Goal: Check status: Check status

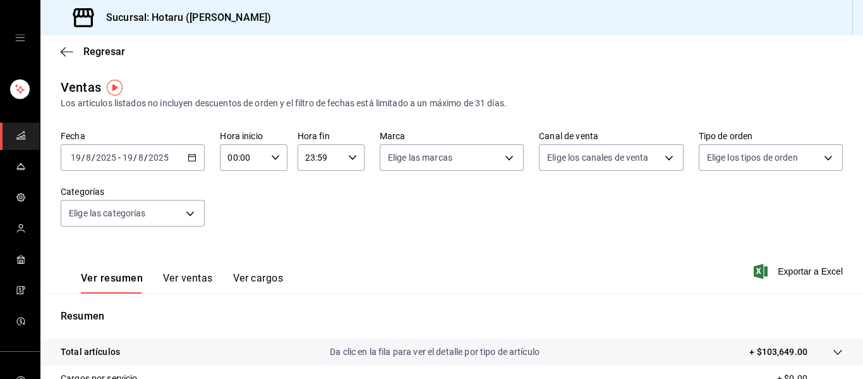
click at [16, 125] on link "mailbox folders" at bounding box center [20, 136] width 40 height 27
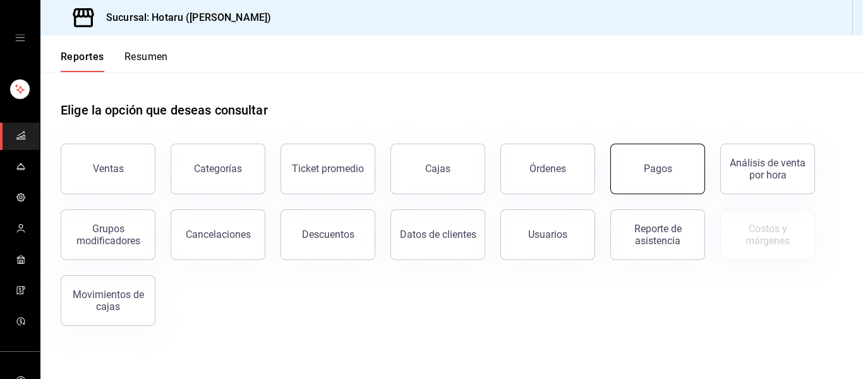
click at [646, 177] on button "Pagos" at bounding box center [657, 168] width 95 height 51
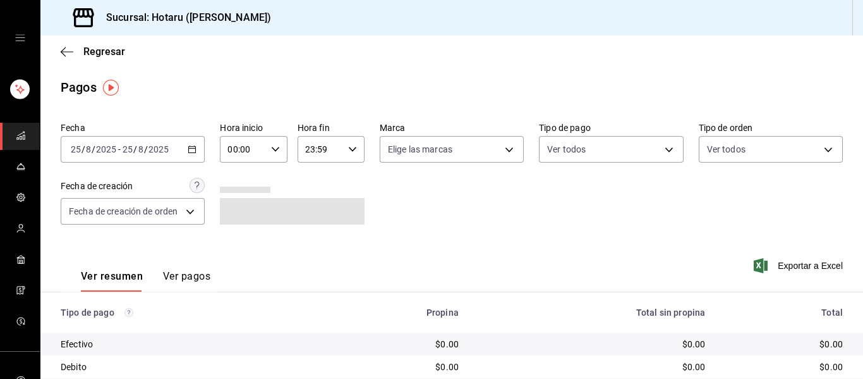
click at [186, 152] on div "[DATE] [DATE] - [DATE] [DATE]" at bounding box center [133, 149] width 144 height 27
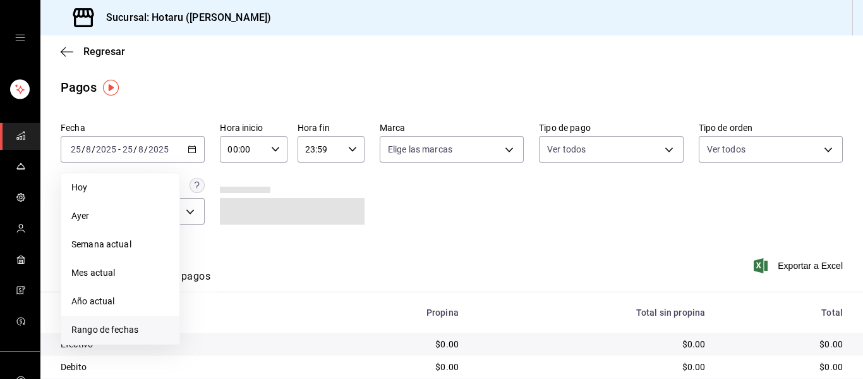
click at [129, 325] on span "Rango de fechas" at bounding box center [120, 329] width 98 height 13
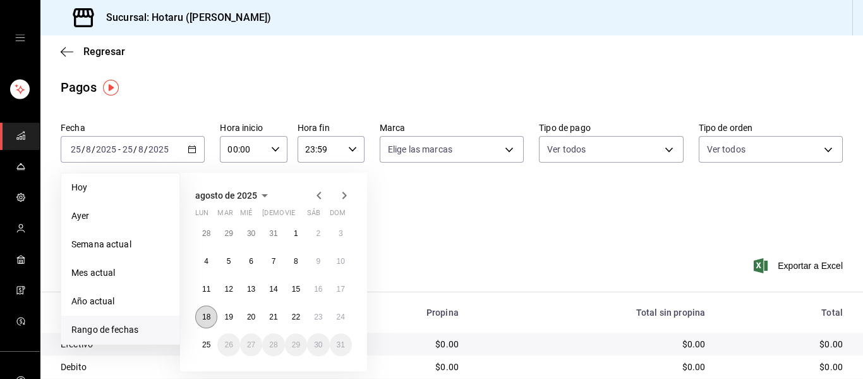
click at [203, 312] on abbr "18" at bounding box center [206, 316] width 8 height 9
click at [345, 317] on button "24" at bounding box center [341, 316] width 22 height 23
